Goal: Check status

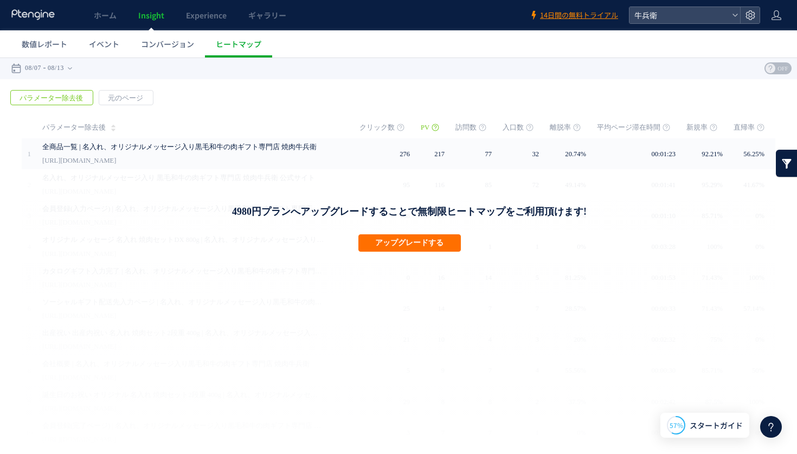
click at [31, 41] on span "数値レポート" at bounding box center [45, 43] width 46 height 11
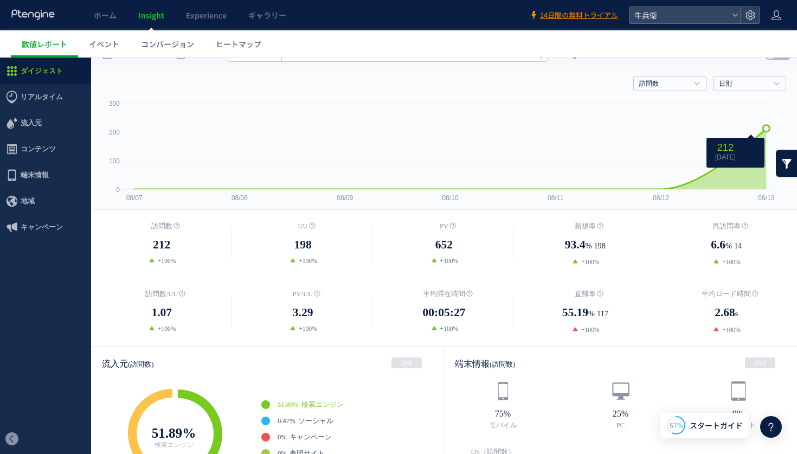
scroll to position [15, 0]
click at [725, 88] on h4 "日別" at bounding box center [749, 82] width 73 height 15
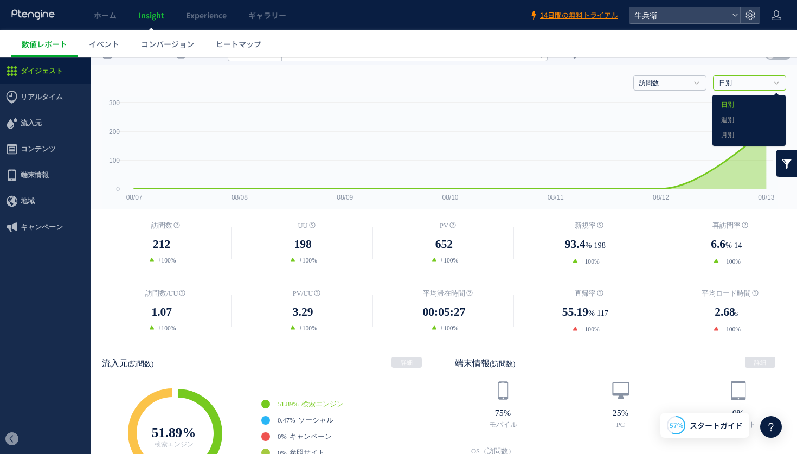
click at [724, 86] on link "日別" at bounding box center [743, 84] width 49 height 10
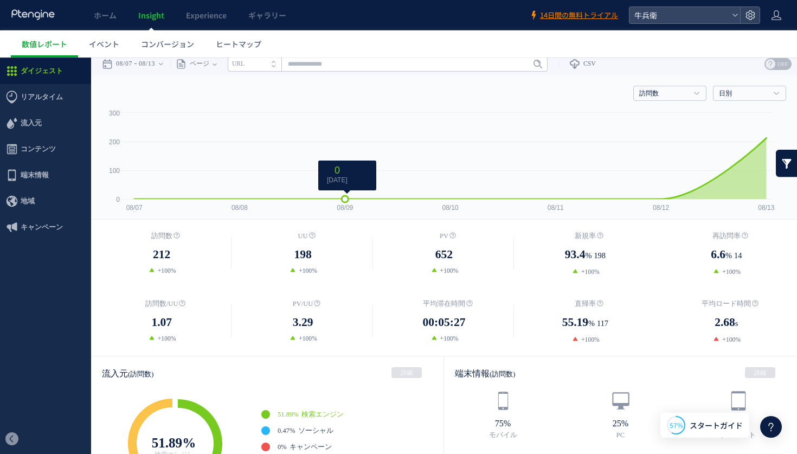
scroll to position [0, 0]
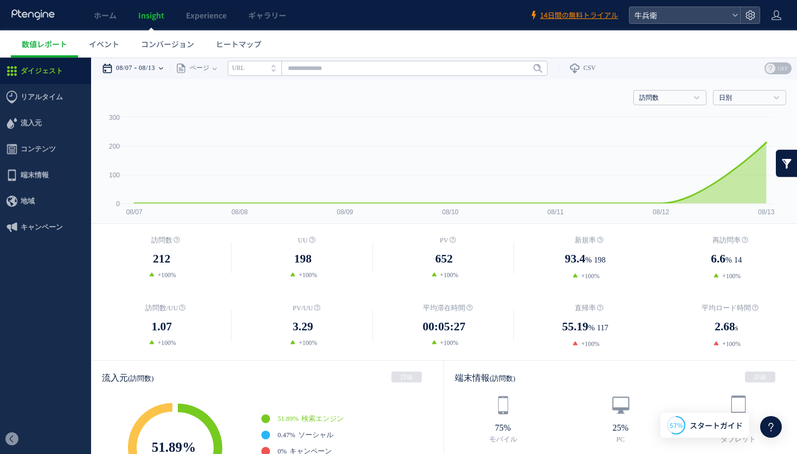
click at [137, 68] on div "08/07 08/13" at bounding box center [136, 68] width 68 height 22
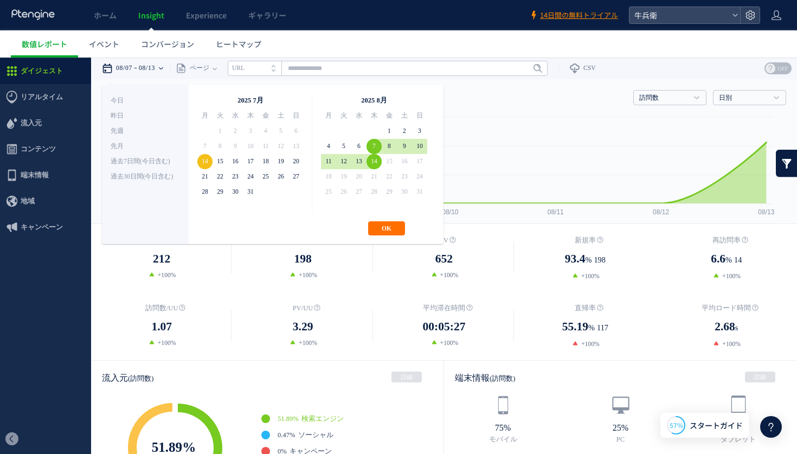
click at [391, 237] on div "**********" at bounding box center [273, 164] width 342 height 159
click at [390, 234] on button "OK" at bounding box center [386, 228] width 37 height 14
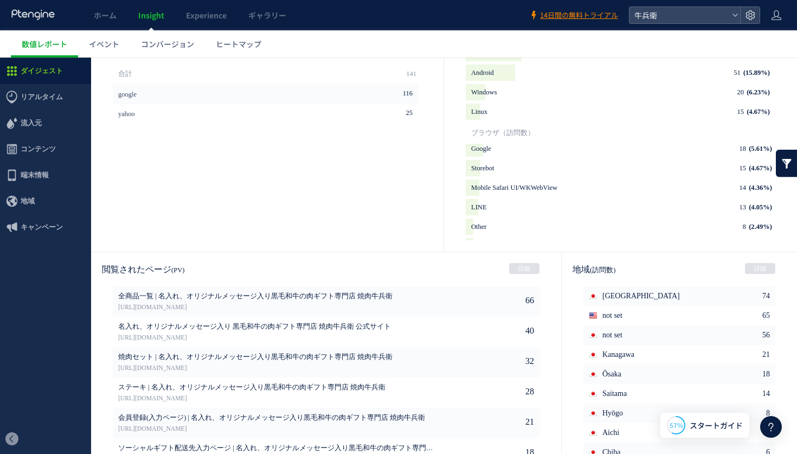
scroll to position [511, 0]
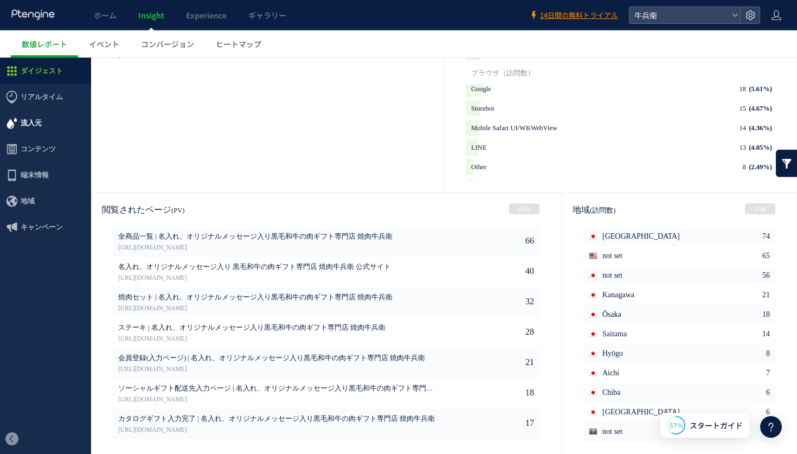
click at [70, 125] on span "流入元" at bounding box center [45, 123] width 91 height 26
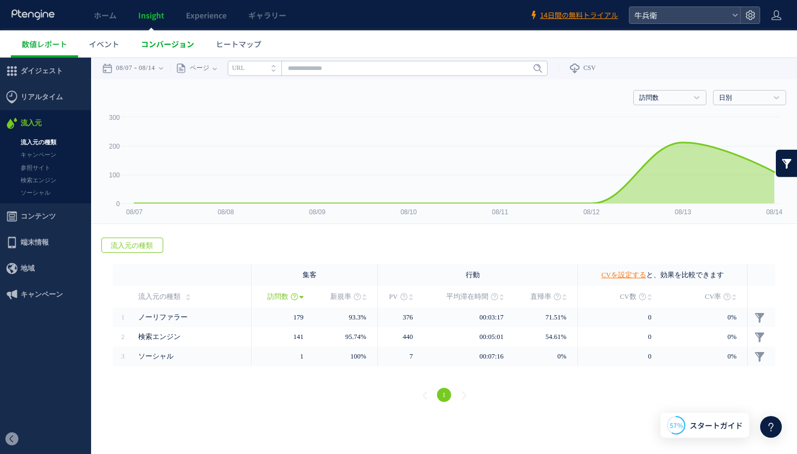
click at [168, 49] on span "コンバージョン" at bounding box center [167, 43] width 53 height 11
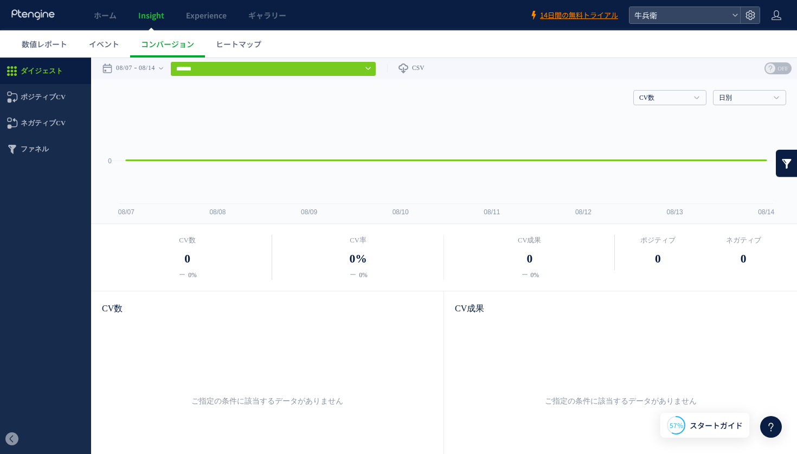
click at [34, 17] on icon at bounding box center [33, 14] width 45 height 11
